Goal: Transaction & Acquisition: Obtain resource

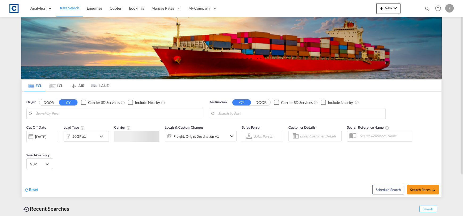
type input "[GEOGRAPHIC_DATA], [GEOGRAPHIC_DATA]"
type input "[GEOGRAPHIC_DATA], PHMNL"
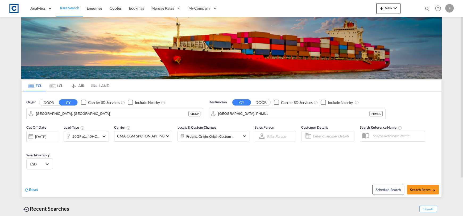
click at [52, 104] on button "DOOR" at bounding box center [48, 102] width 19 height 6
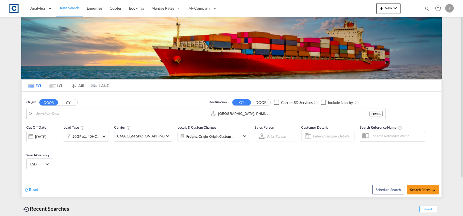
click at [51, 113] on body "Analytics Reports Dashboard Rate Search Enquiries Quotes Bookings" at bounding box center [231, 108] width 463 height 216
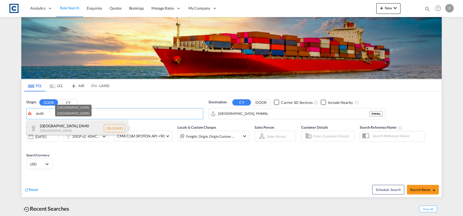
click at [66, 133] on div "[GEOGRAPHIC_DATA] [GEOGRAPHIC_DATA]-DN40" at bounding box center [77, 128] width 101 height 16
type input "GB-DN40, [GEOGRAPHIC_DATA]"
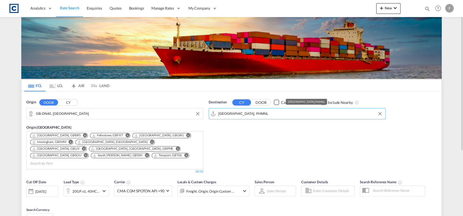
click at [263, 112] on input "[GEOGRAPHIC_DATA], PHMNL" at bounding box center [300, 114] width 164 height 8
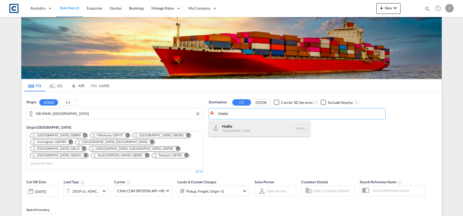
click at [284, 129] on div "Haldia [GEOGRAPHIC_DATA] [GEOGRAPHIC_DATA]" at bounding box center [259, 128] width 101 height 16
type input "Haldia, INHAL"
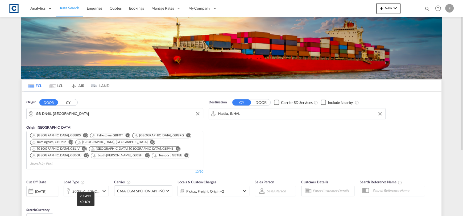
click at [95, 187] on div "20GP x1, 40HC x1" at bounding box center [85, 190] width 27 height 7
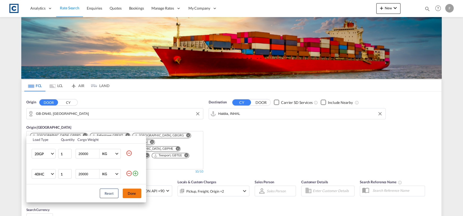
click at [128, 173] on md-icon "icon-minus-circle-outline" at bounding box center [129, 173] width 6 height 6
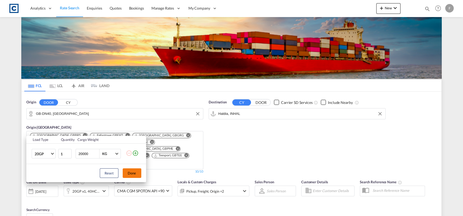
click at [131, 172] on button "Done" at bounding box center [132, 173] width 19 height 10
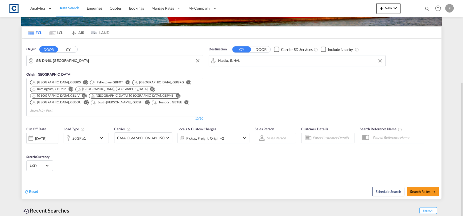
scroll to position [79, 0]
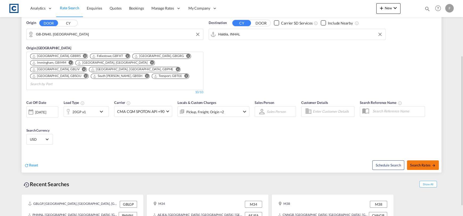
click at [413, 163] on span "Search Rates" at bounding box center [423, 165] width 26 height 4
type input "DN40 to INHAL / [DATE]"
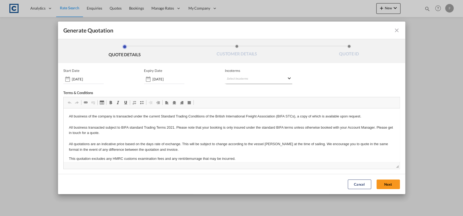
click at [236, 77] on md-select "Select Incoterms DDP - export Delivery Duty Paid CPT - export Carrier Paid to F…" at bounding box center [258, 79] width 67 height 10
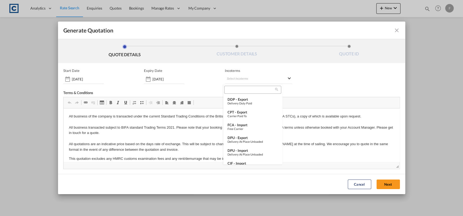
click at [237, 90] on input "search" at bounding box center [250, 89] width 49 height 5
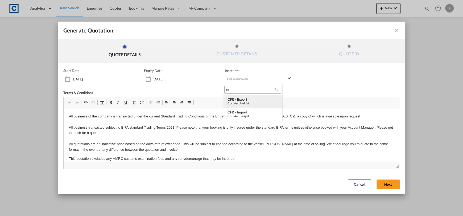
type input "cfr"
click at [245, 100] on div "CFR - export" at bounding box center [252, 99] width 51 height 4
click at [382, 181] on button "Next" at bounding box center [387, 184] width 23 height 10
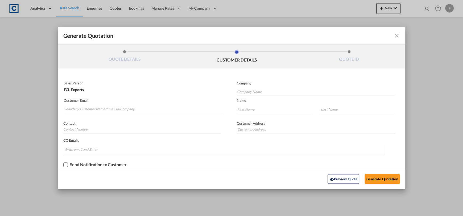
click at [103, 104] on md-autocomplete-wrap "Generate QuotationQUOTE ..." at bounding box center [143, 107] width 158 height 11
click at [128, 104] on md-autocomplete-wrap "Generate QuotationQUOTE ..." at bounding box center [143, 107] width 158 height 11
click at [128, 109] on input "Search by Customer Name/Email Id/Company" at bounding box center [143, 109] width 158 height 8
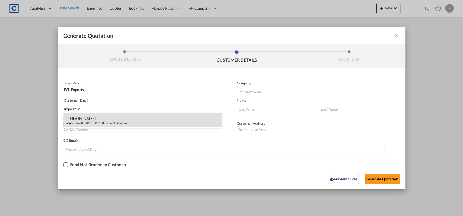
type input "Importcs2"
click at [131, 120] on div "[PERSON_NAME] importcs2 @[DOMAIN_NAME] | [GEOGRAPHIC_DATA]" at bounding box center [143, 120] width 158 height 14
type input "Greenwich Meridian"
type input "[EMAIL_ADDRESS][DOMAIN_NAME]"
type input "Mohit"
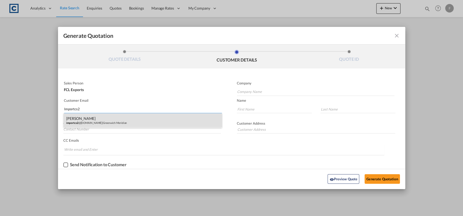
type input "[PERSON_NAME]"
type input "Mohit"
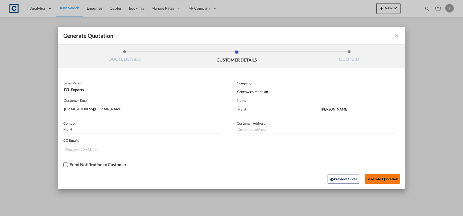
click at [383, 176] on button "Generate Quotation" at bounding box center [381, 179] width 35 height 10
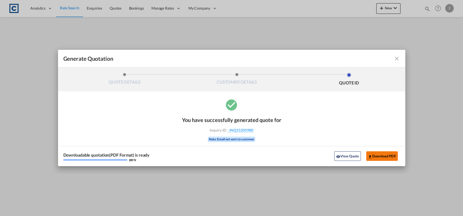
click at [376, 154] on button "Download PDF" at bounding box center [382, 156] width 32 height 10
click at [396, 60] on md-icon "icon-close fg-AAA8AD cursor m-0" at bounding box center [396, 58] width 6 height 6
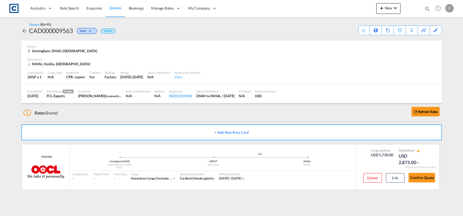
drag, startPoint x: 302, startPoint y: 6, endPoint x: 258, endPoint y: 6, distance: 43.3
click at [302, 6] on div "Analytics Reports Dashboard Rate Search Enquiries Quotes Bookings" at bounding box center [231, 8] width 447 height 16
click at [73, 6] on span "Rate Search" at bounding box center [69, 8] width 19 height 5
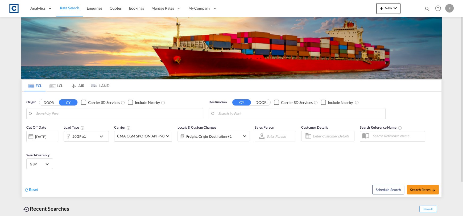
type input "GB-DN40, [GEOGRAPHIC_DATA]"
type input "Haldia, INHAL"
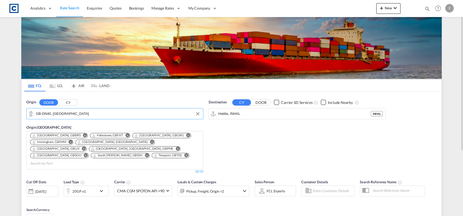
click at [78, 120] on md-autocomplete-wrap "GB-DN40, [GEOGRAPHIC_DATA]" at bounding box center [118, 115] width 164 height 11
click at [81, 113] on input "GB-DN40, [GEOGRAPHIC_DATA]" at bounding box center [118, 114] width 164 height 8
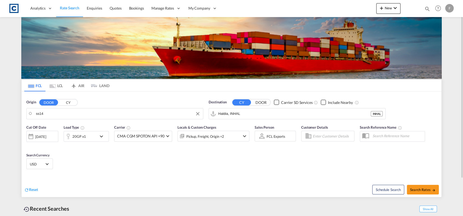
click at [73, 116] on body "Analytics Reports Dashboard Rate Search Enquiries Quotes Bookings" at bounding box center [231, 108] width 463 height 216
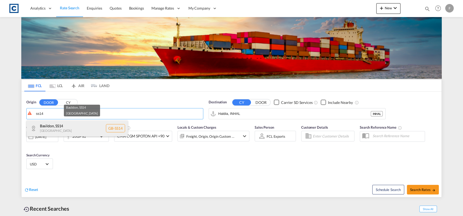
click at [56, 129] on div "Basildon , SS14 [GEOGRAPHIC_DATA] [GEOGRAPHIC_DATA]-SS14" at bounding box center [77, 128] width 101 height 16
type input "GB-SS14, [GEOGRAPHIC_DATA]"
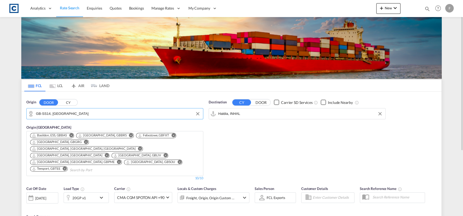
click at [281, 113] on input "Haldia, INHAL" at bounding box center [300, 114] width 164 height 8
drag, startPoint x: 263, startPoint y: 132, endPoint x: 136, endPoint y: 171, distance: 133.3
click at [261, 132] on div "[GEOGRAPHIC_DATA] [GEOGRAPHIC_DATA]" at bounding box center [259, 128] width 101 height 16
type input "[GEOGRAPHIC_DATA], [GEOGRAPHIC_DATA]"
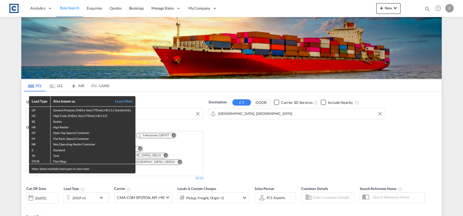
click at [316, 144] on div "Load Type Also known as Learn More GP General Purpose, DV(Dry Van), FT(Feet), H…" at bounding box center [231, 108] width 463 height 216
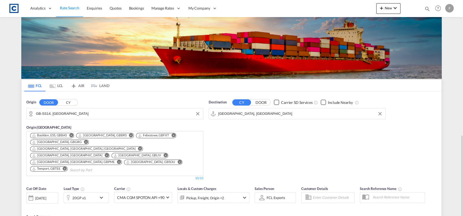
scroll to position [93, 0]
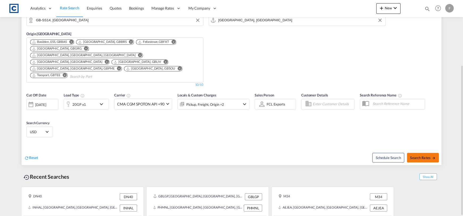
click at [412, 155] on span "Search Rates" at bounding box center [423, 157] width 26 height 4
type input "SS14 to AEJEA / [DATE]"
